Goal: Task Accomplishment & Management: Complete application form

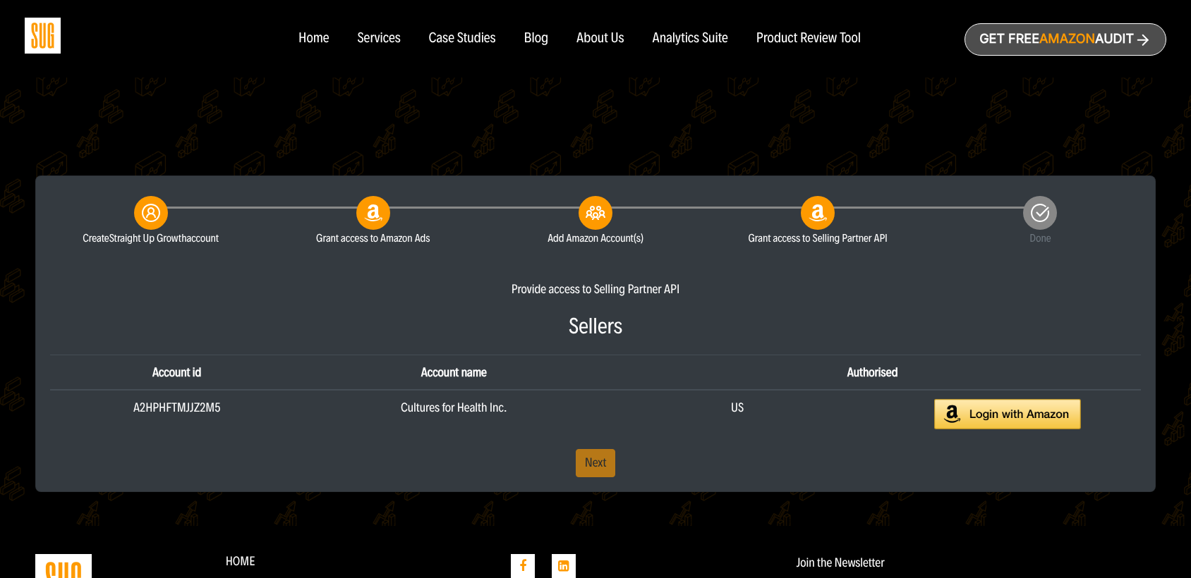
scroll to position [261, 0]
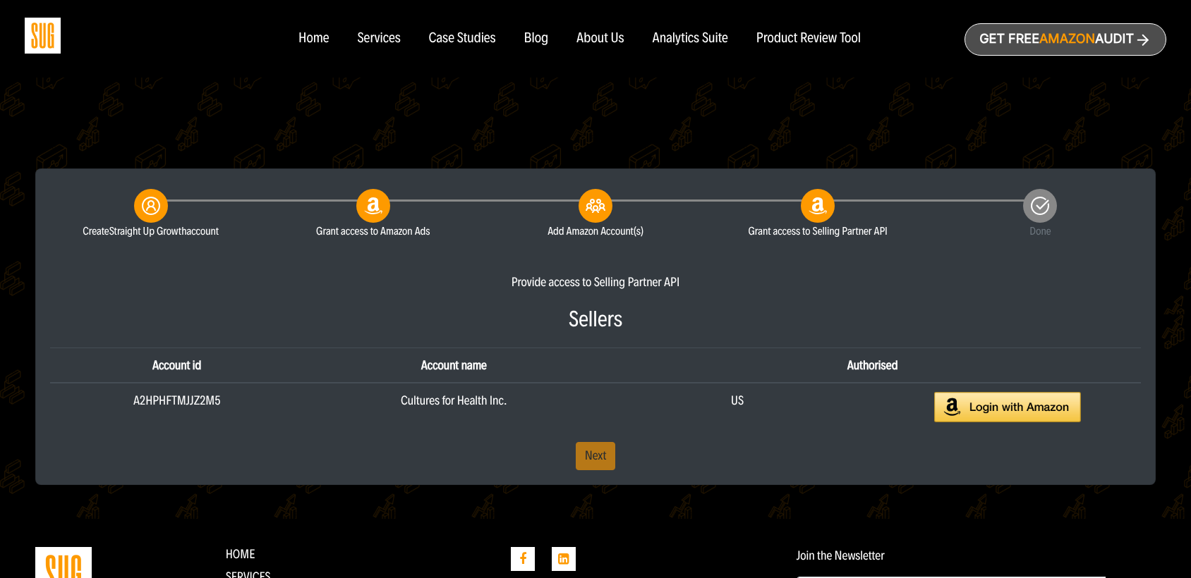
click at [603, 448] on div "Provide access to Selling Partner API Sellers Account id Account name Authorise…" at bounding box center [596, 372] width 1112 height 197
click at [602, 450] on div "Provide access to Selling Partner API Sellers Account id Account name Authorise…" at bounding box center [596, 372] width 1112 height 197
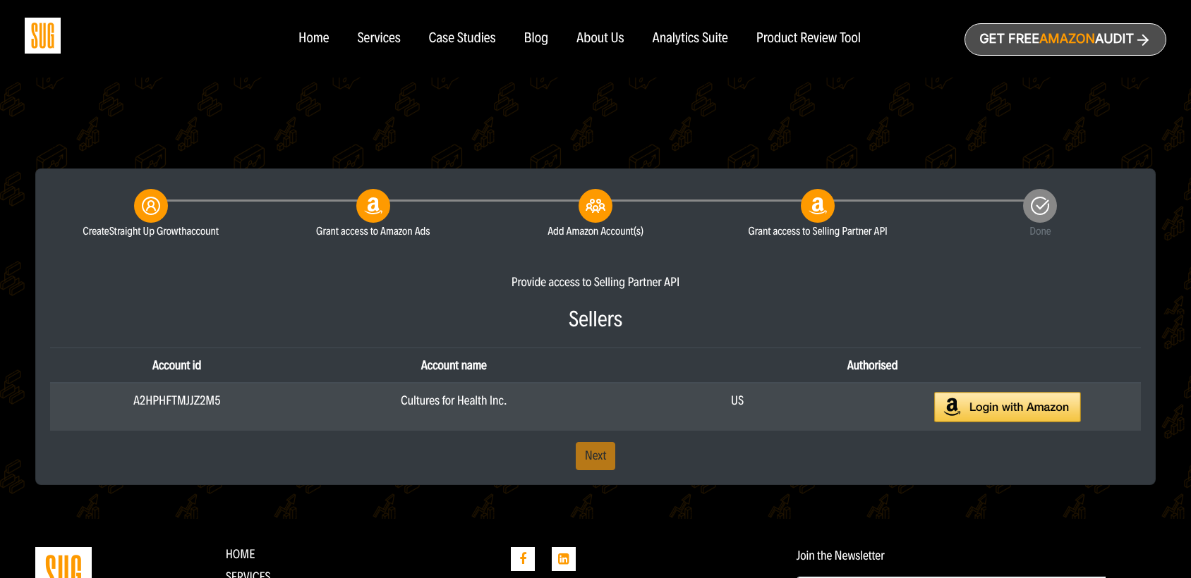
click at [966, 415] on img at bounding box center [1007, 407] width 147 height 30
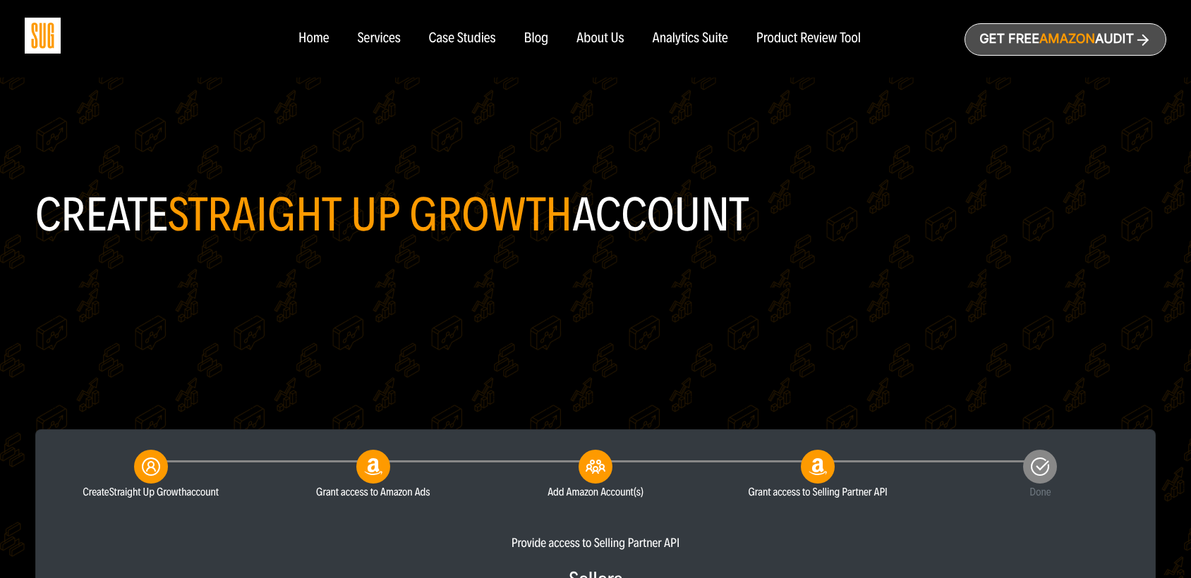
scroll to position [319, 0]
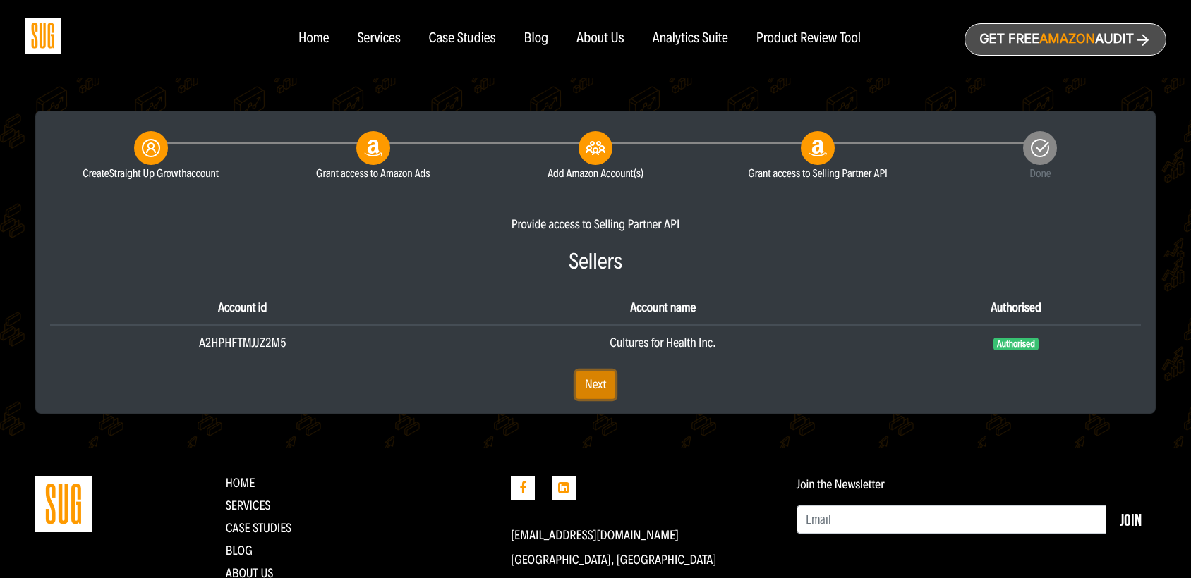
click at [605, 382] on link "Next" at bounding box center [596, 385] width 40 height 28
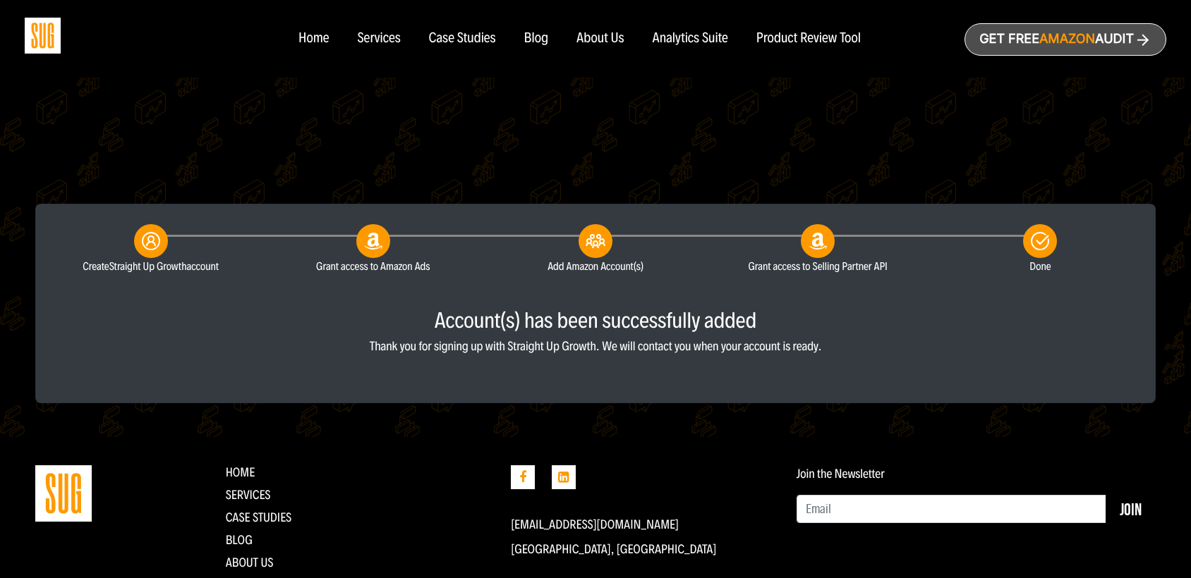
scroll to position [296, 0]
